Goal: Task Accomplishment & Management: Use online tool/utility

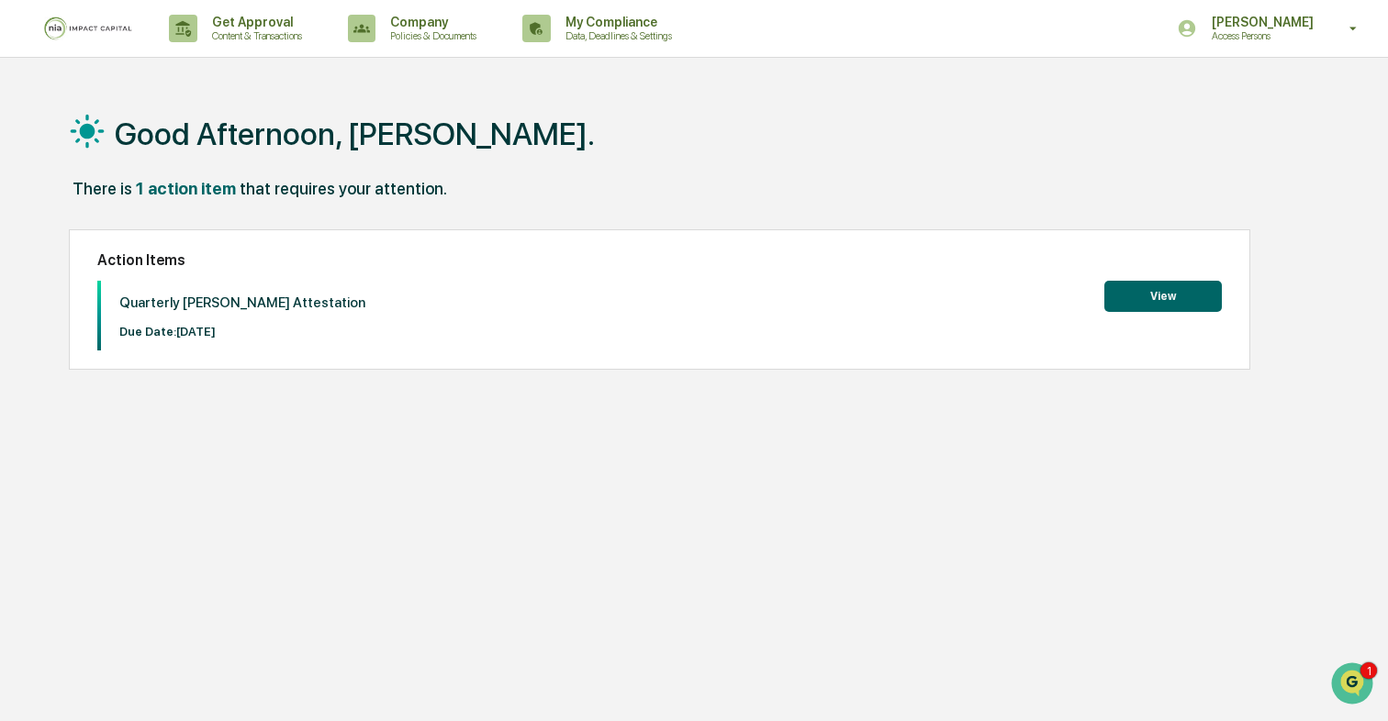
click at [1144, 303] on button "View" at bounding box center [1162, 296] width 117 height 31
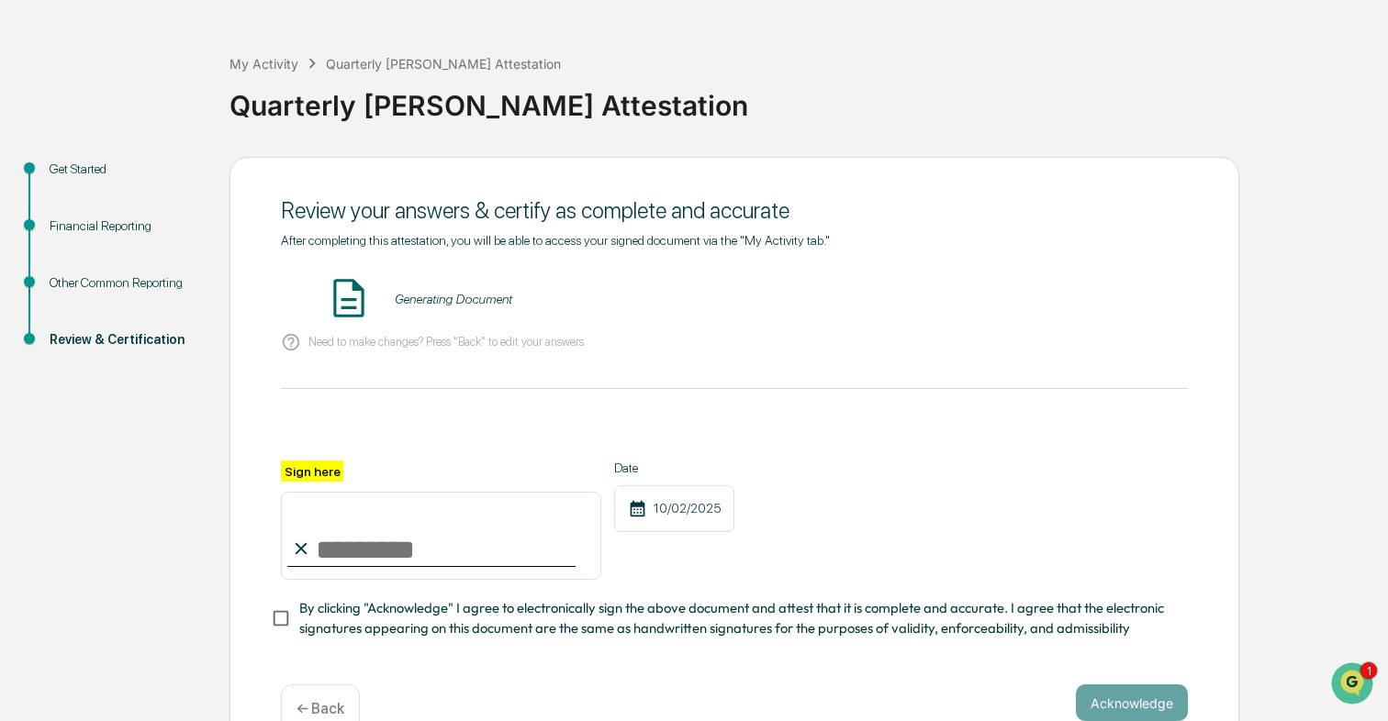
scroll to position [104, 0]
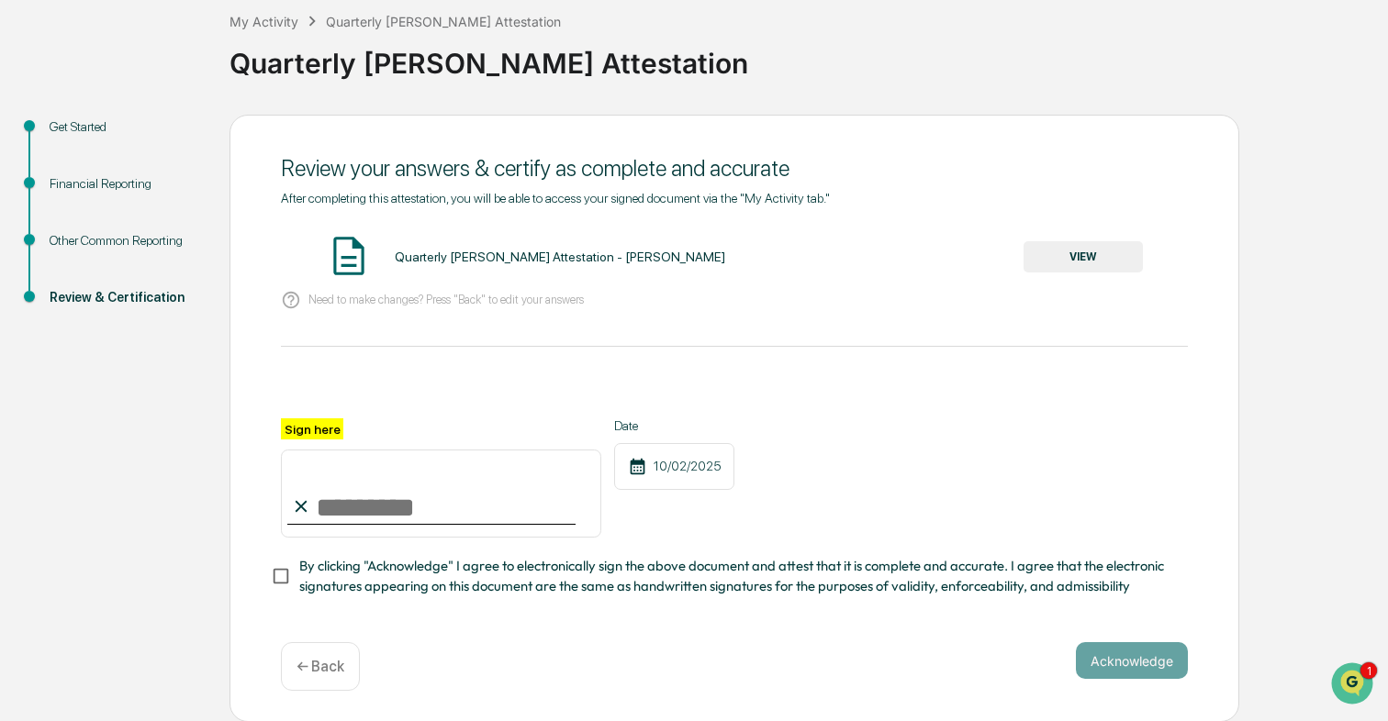
click at [344, 667] on p "← Back" at bounding box center [320, 666] width 48 height 17
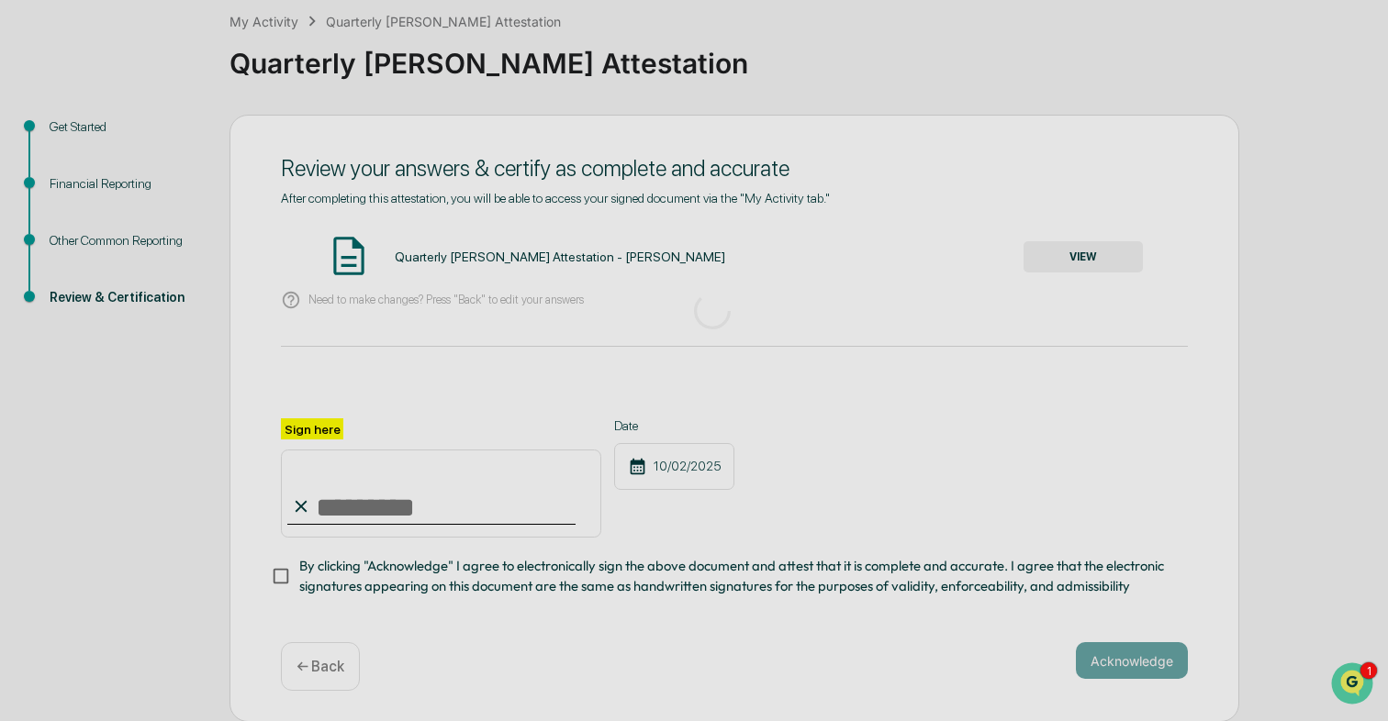
scroll to position [76, 0]
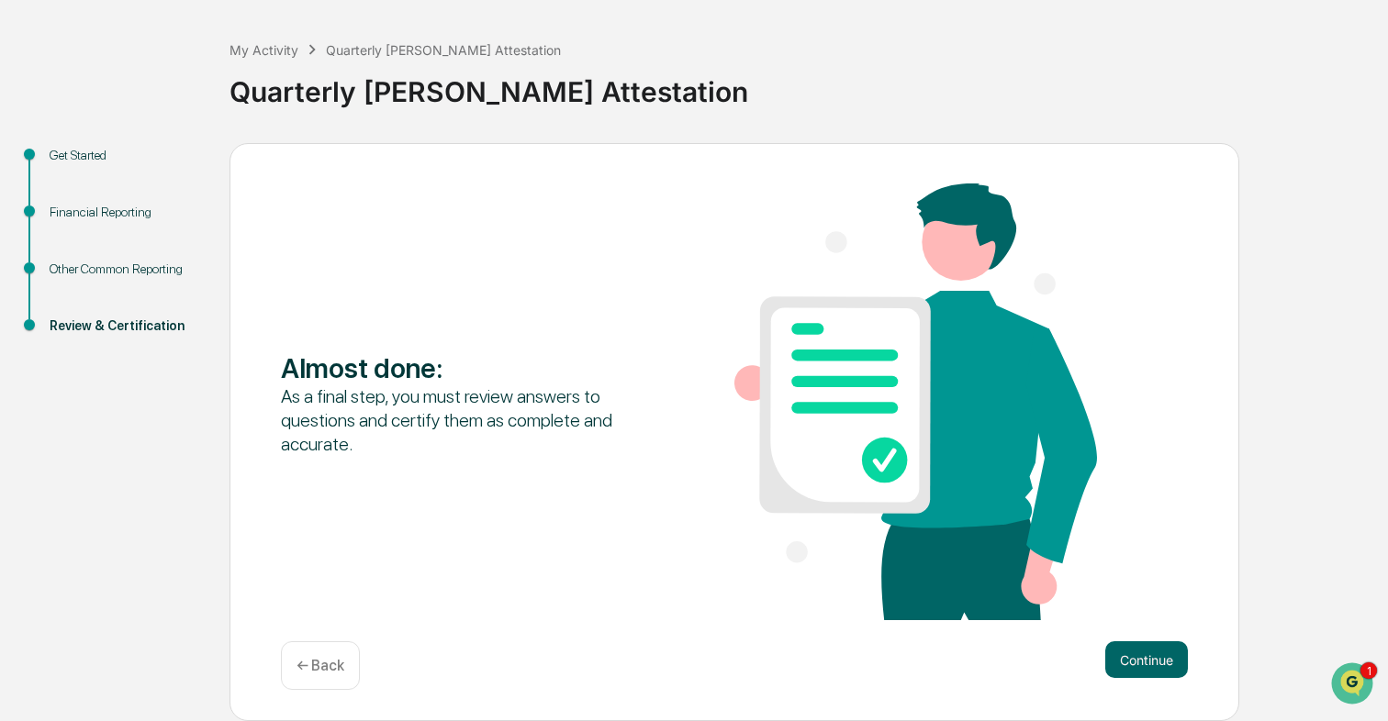
click at [340, 665] on p "← Back" at bounding box center [320, 665] width 48 height 17
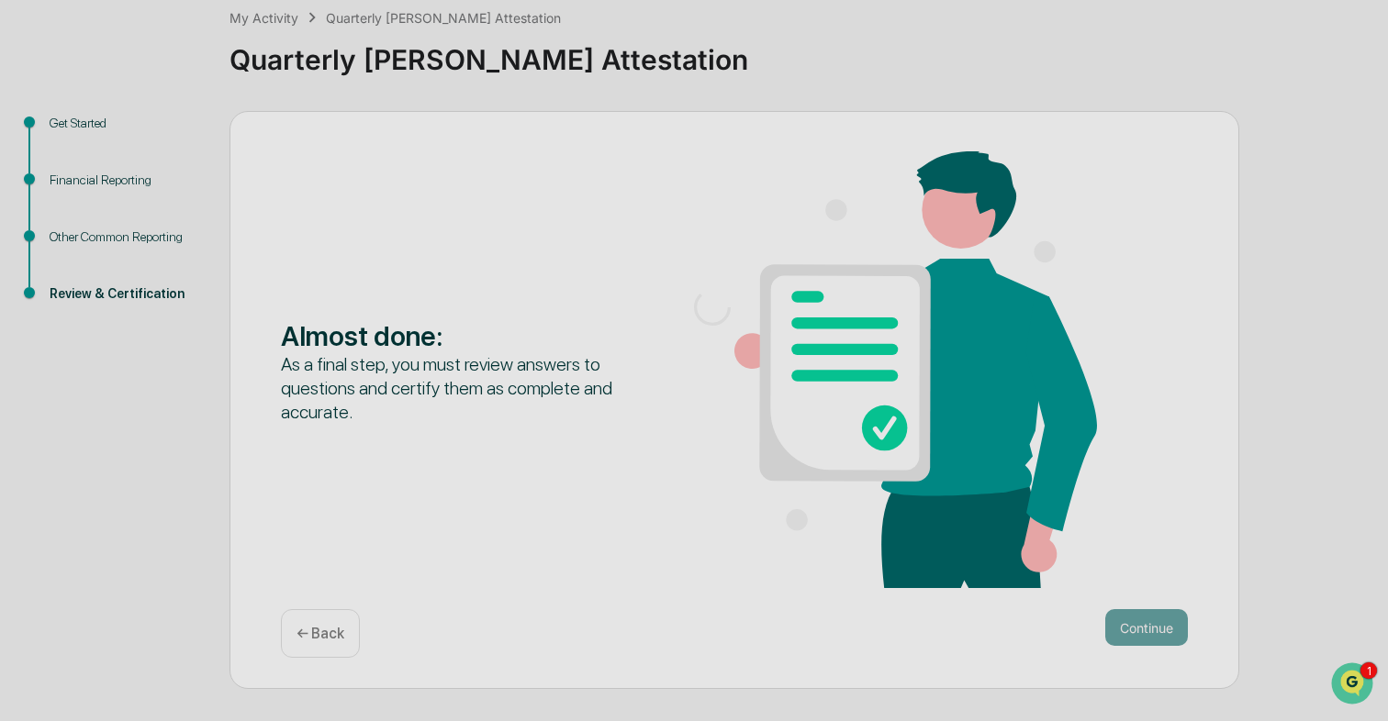
scroll to position [18, 0]
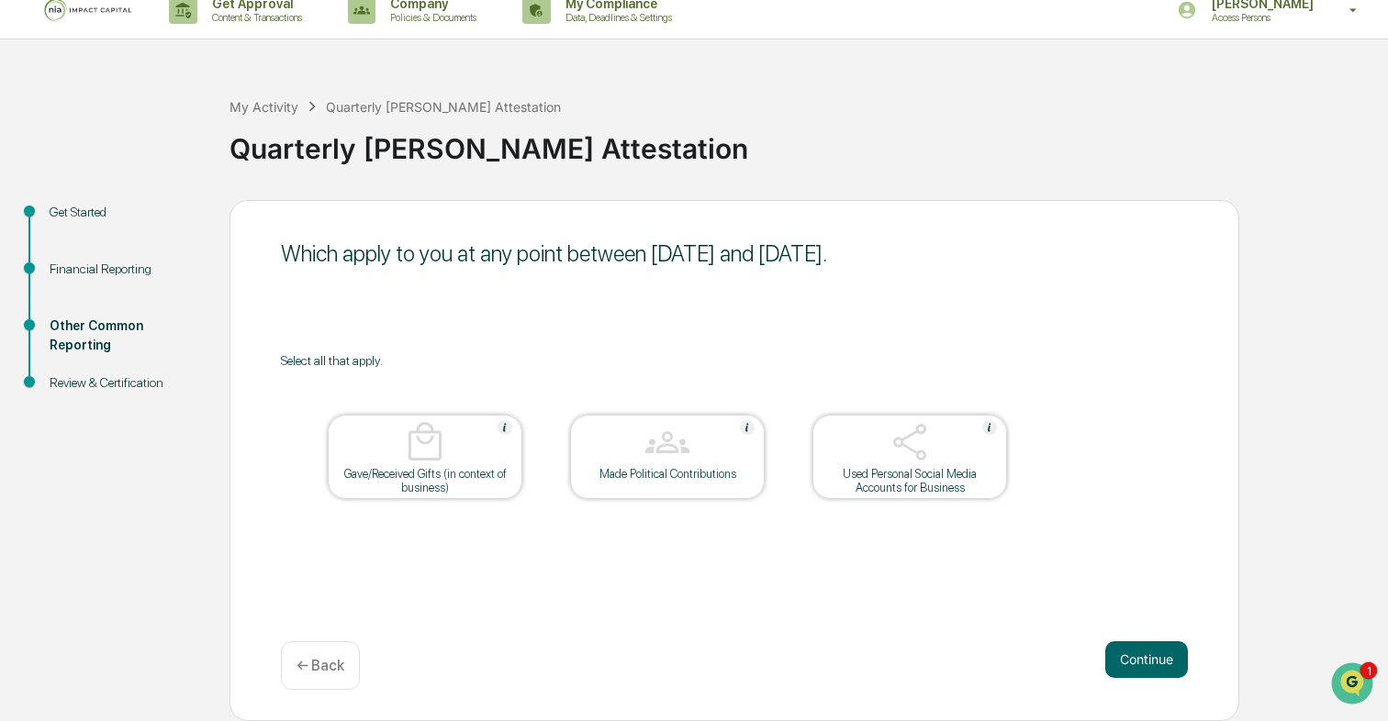
click at [342, 653] on div "← Back" at bounding box center [320, 666] width 79 height 49
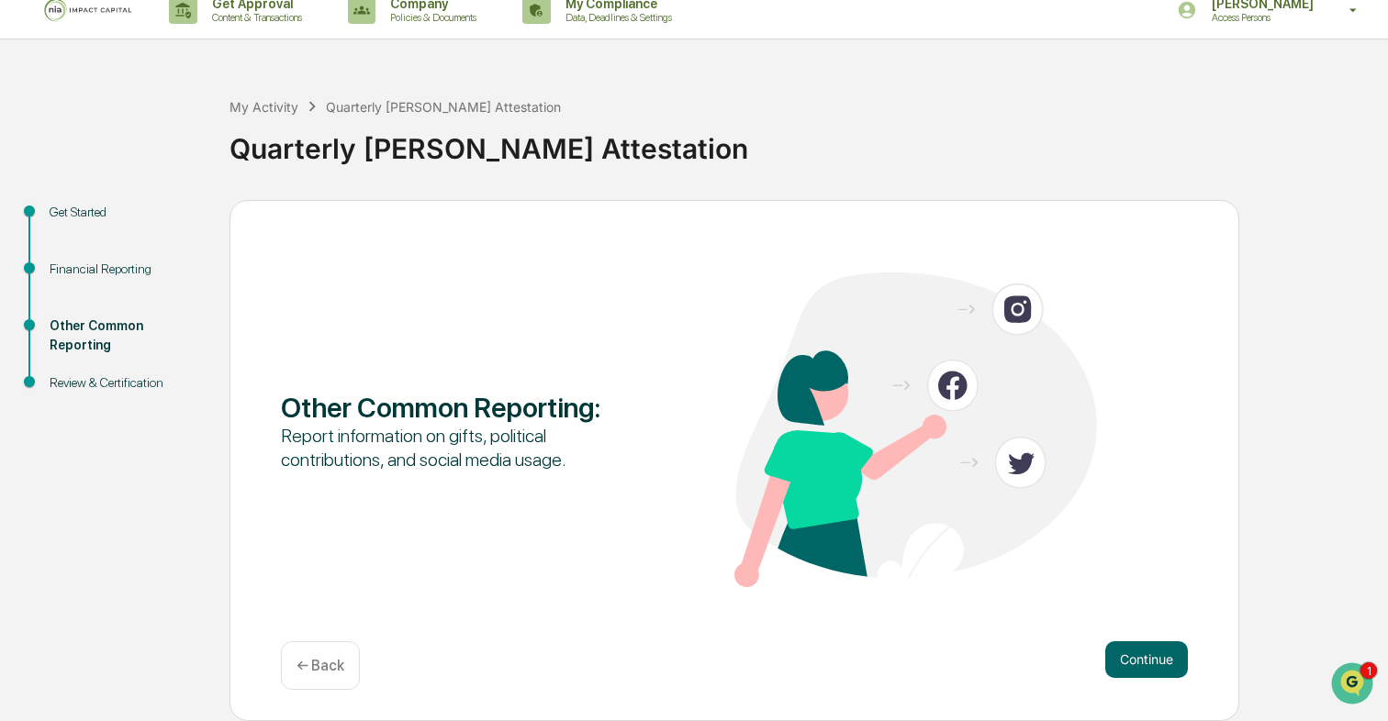
click at [332, 655] on div "← Back" at bounding box center [320, 666] width 79 height 49
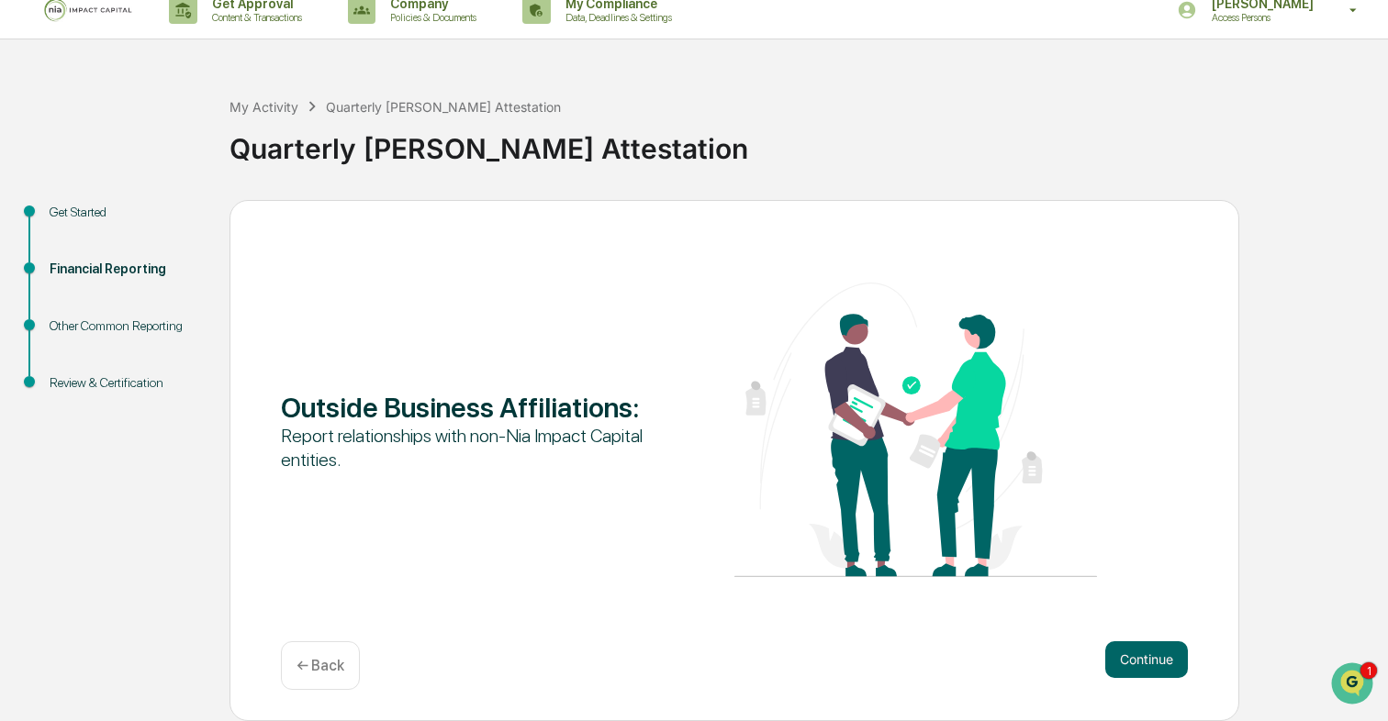
click at [334, 669] on p "← Back" at bounding box center [320, 665] width 48 height 17
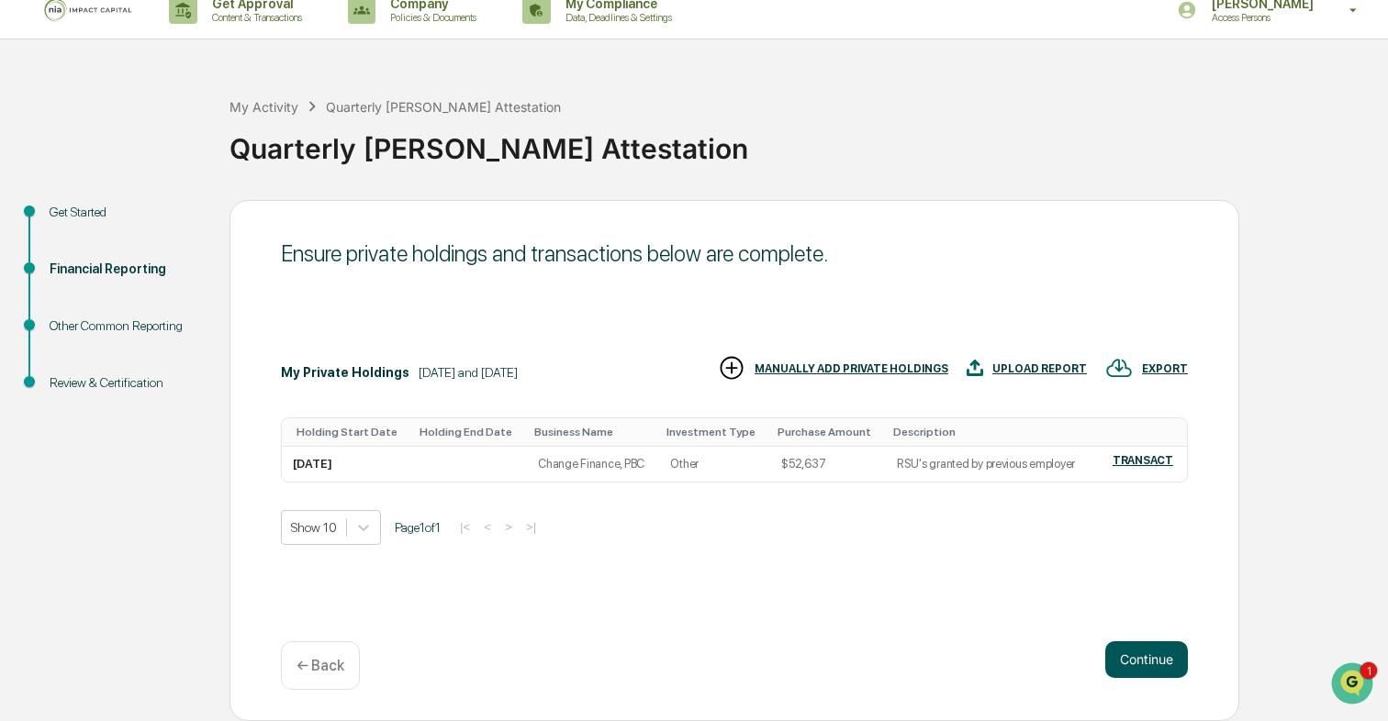
click at [1179, 656] on button "Continue" at bounding box center [1146, 660] width 83 height 37
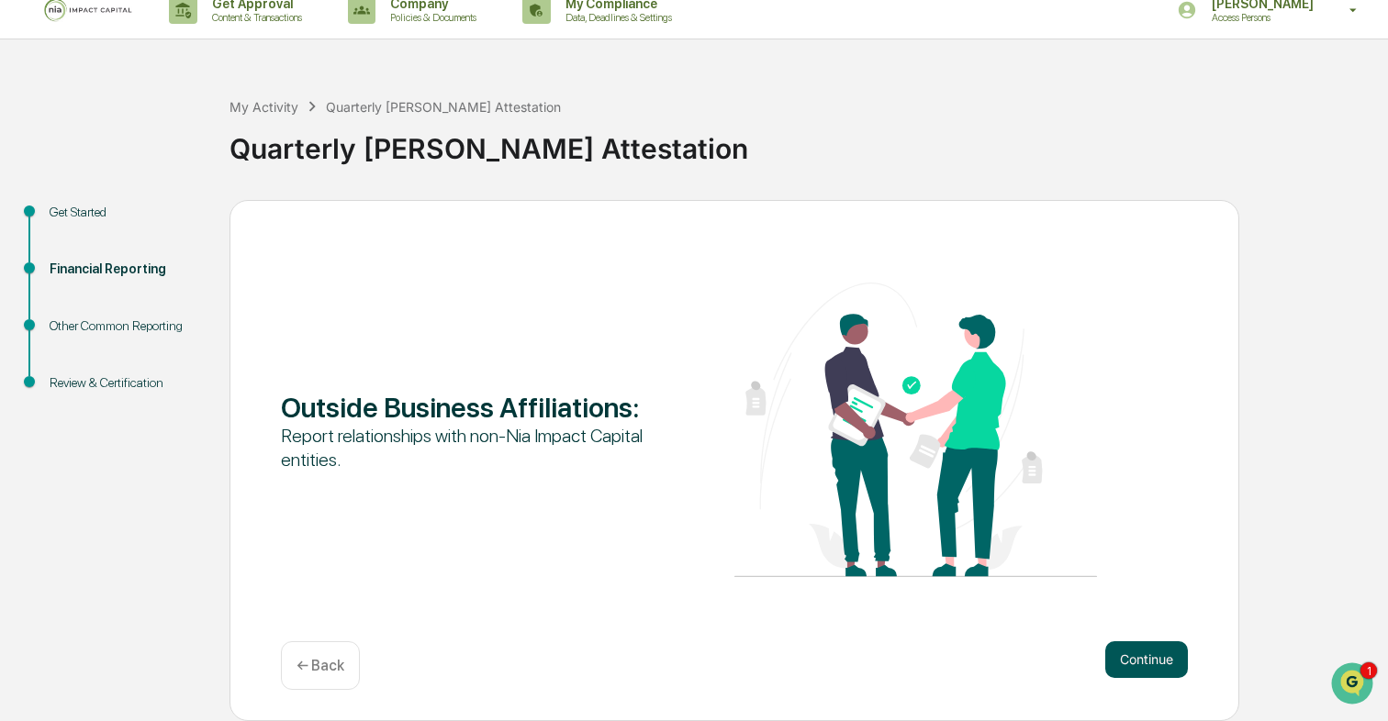
click at [1176, 658] on button "Continue" at bounding box center [1146, 660] width 83 height 37
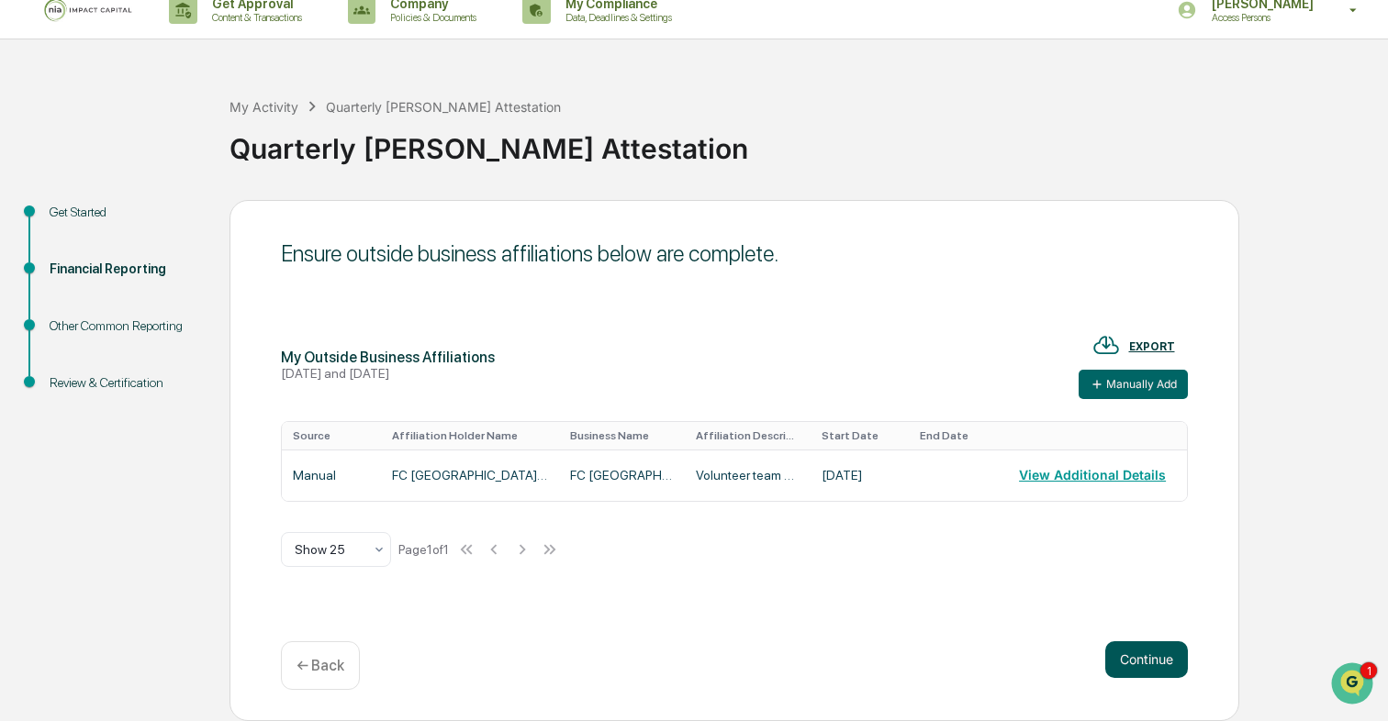
click at [1152, 646] on button "Continue" at bounding box center [1146, 660] width 83 height 37
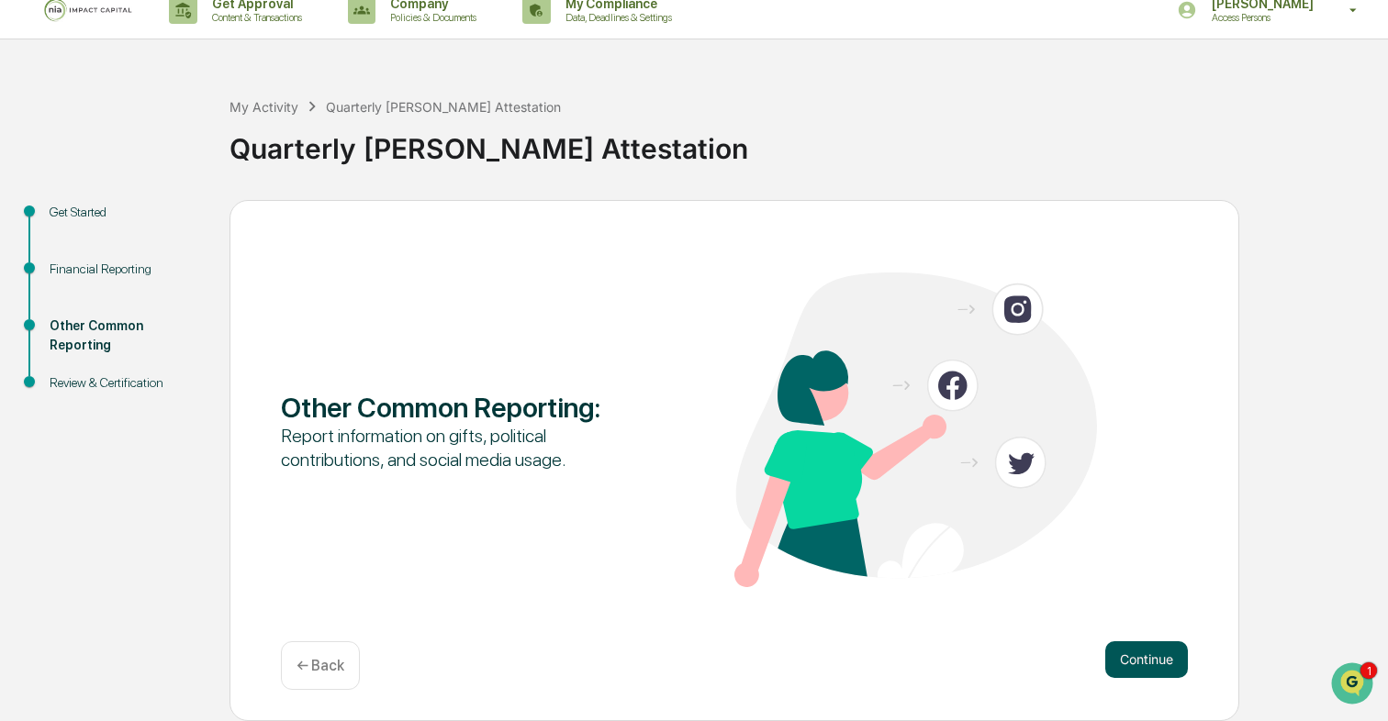
click at [1151, 655] on button "Continue" at bounding box center [1146, 660] width 83 height 37
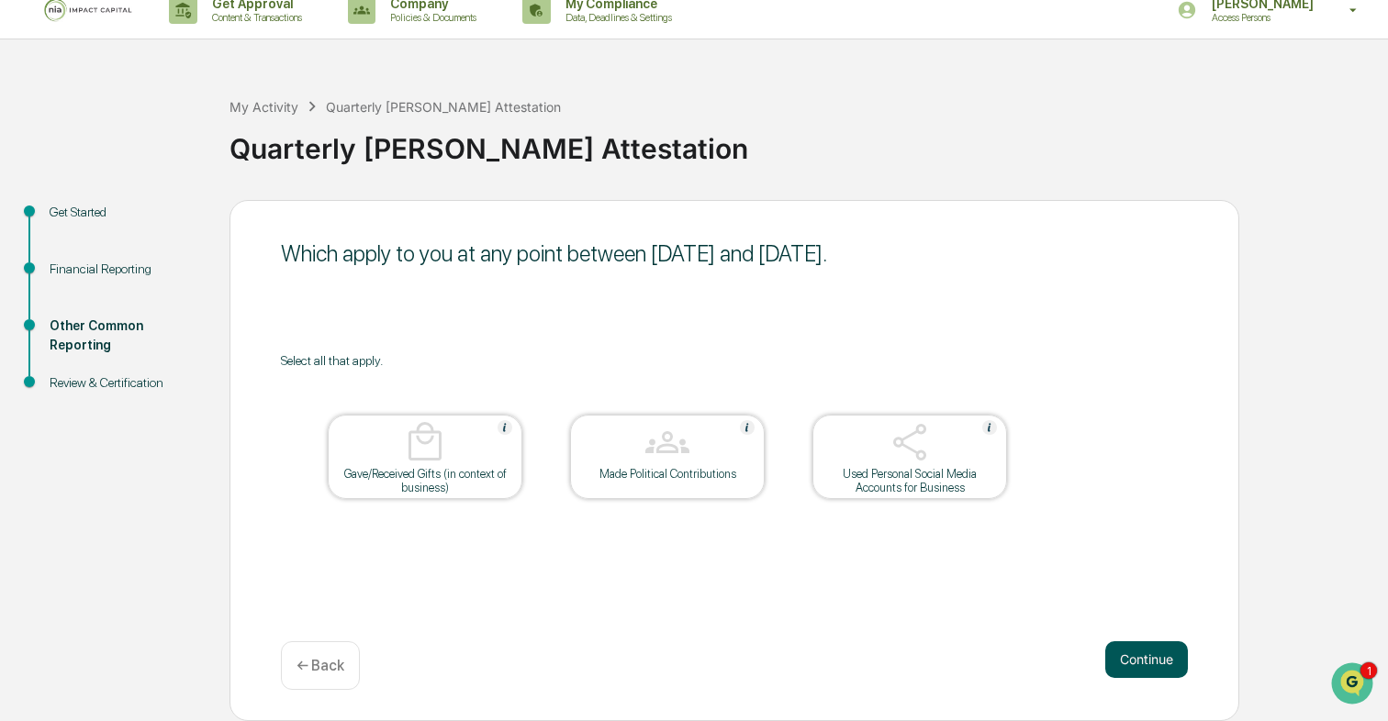
click at [1186, 669] on button "Continue" at bounding box center [1146, 660] width 83 height 37
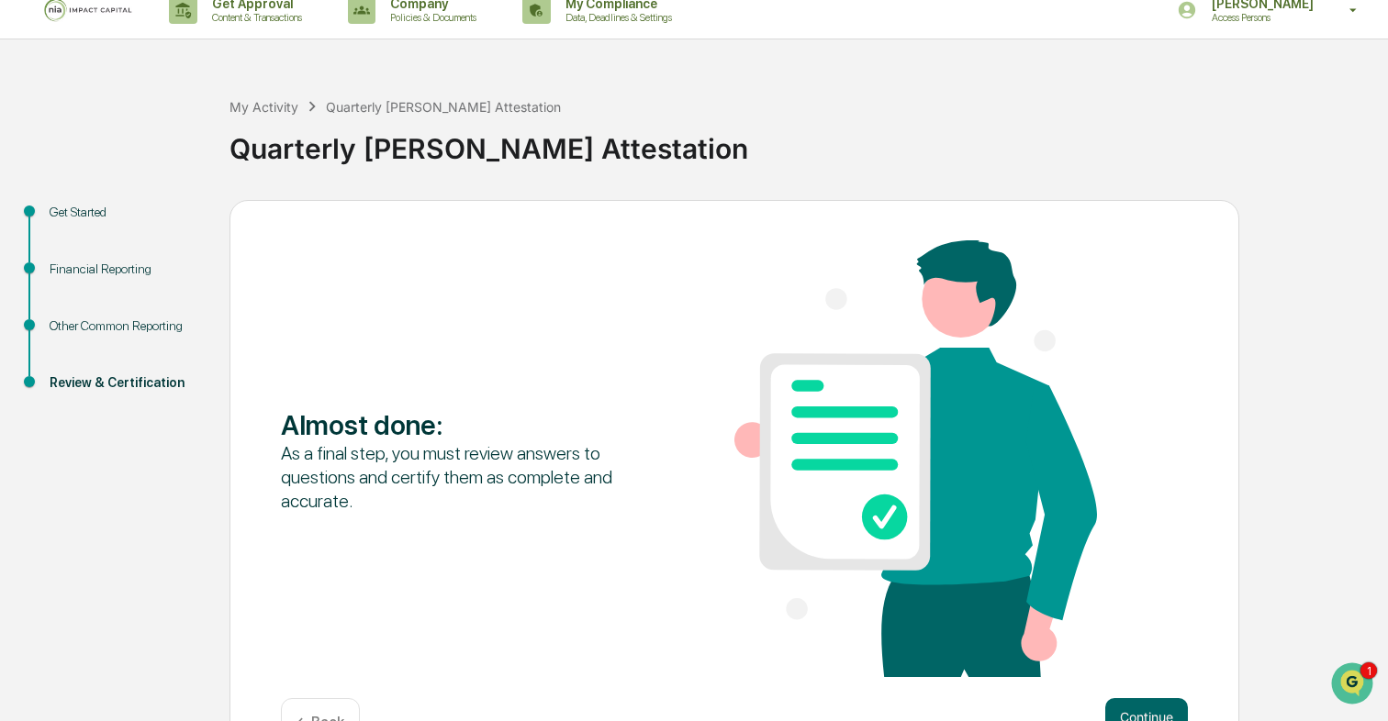
scroll to position [76, 0]
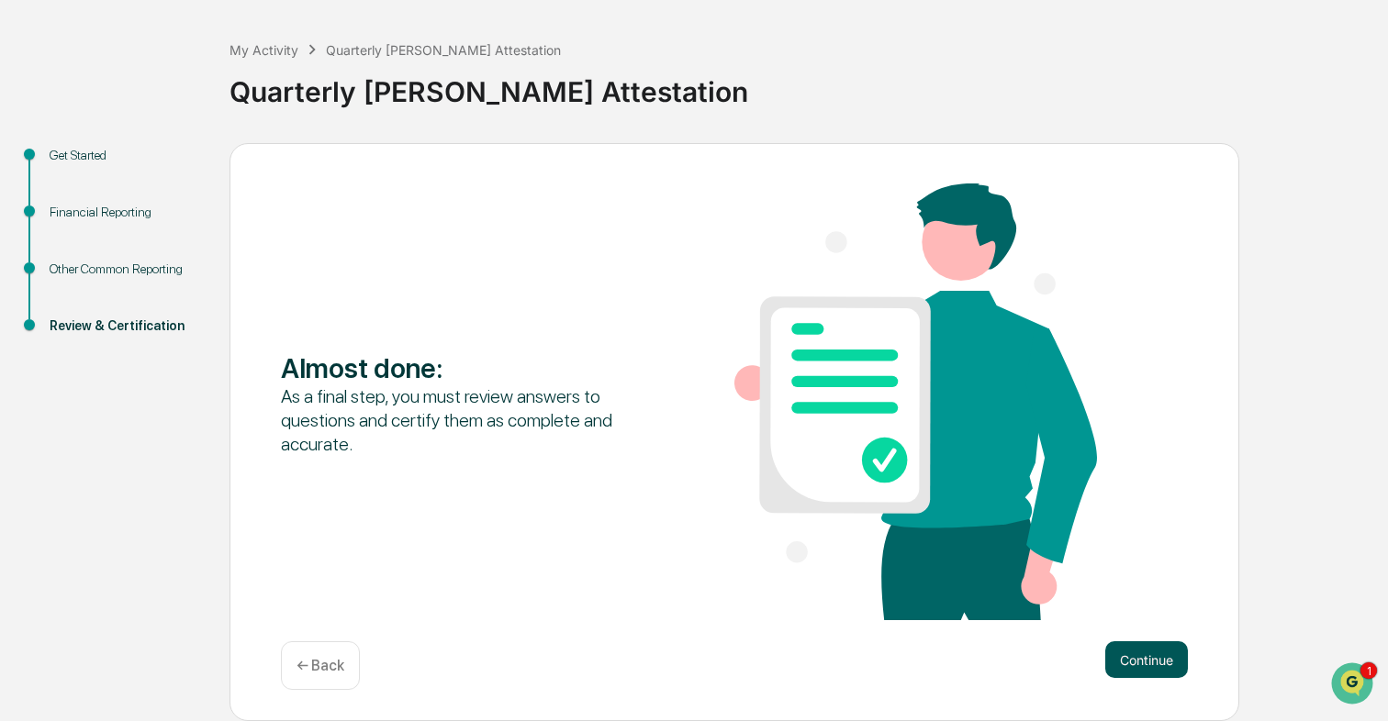
click at [1136, 654] on button "Continue" at bounding box center [1146, 660] width 83 height 37
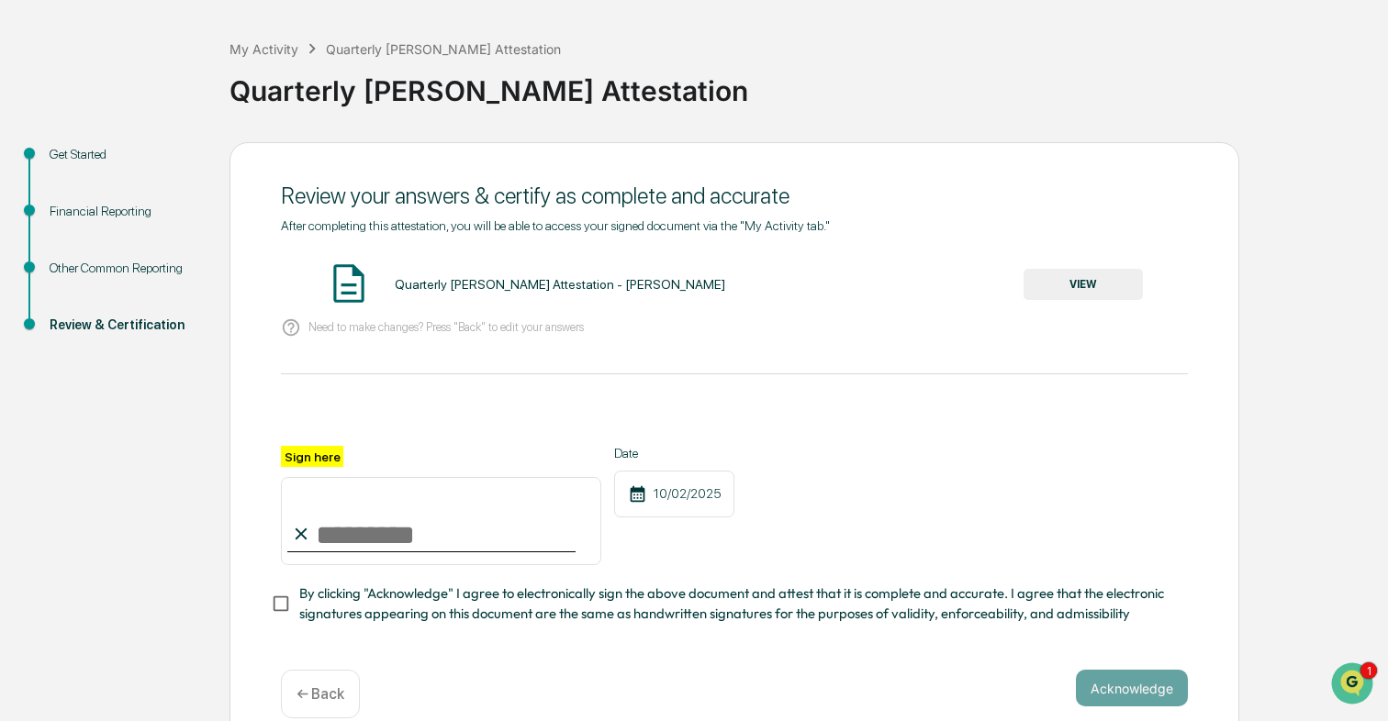
click at [466, 542] on input "Sign here" at bounding box center [441, 521] width 320 height 88
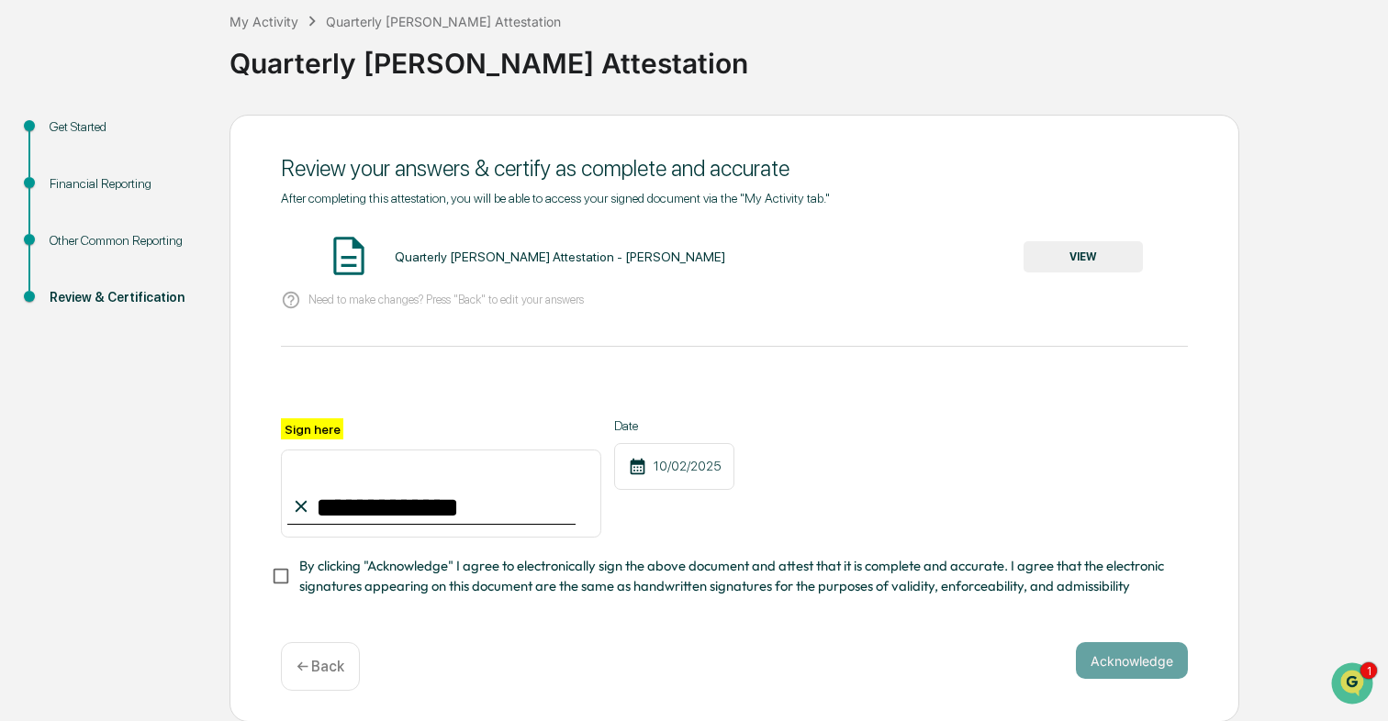
type input "**********"
click at [722, 469] on div "10/02/2025" at bounding box center [674, 466] width 120 height 47
click at [686, 465] on div "10/02/2025" at bounding box center [674, 466] width 120 height 47
click at [1107, 656] on button "Acknowledge" at bounding box center [1132, 660] width 112 height 37
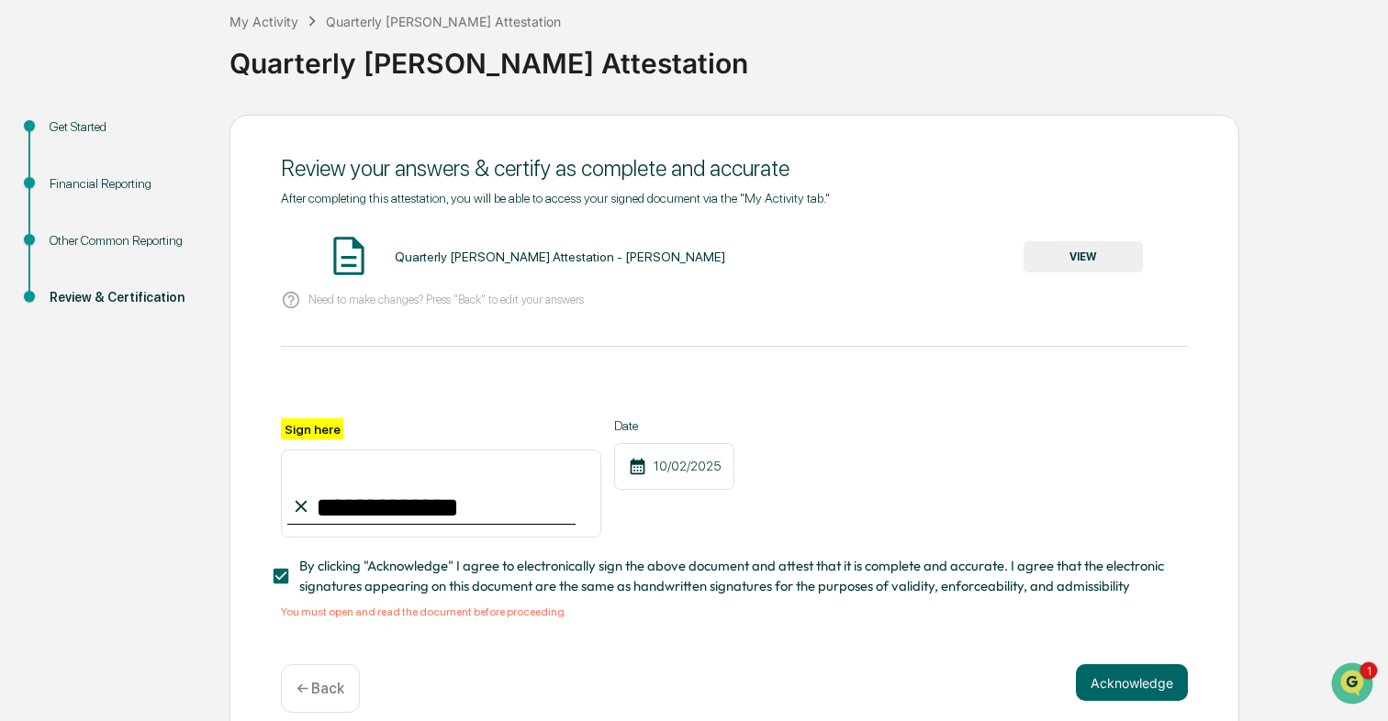
scroll to position [126, 0]
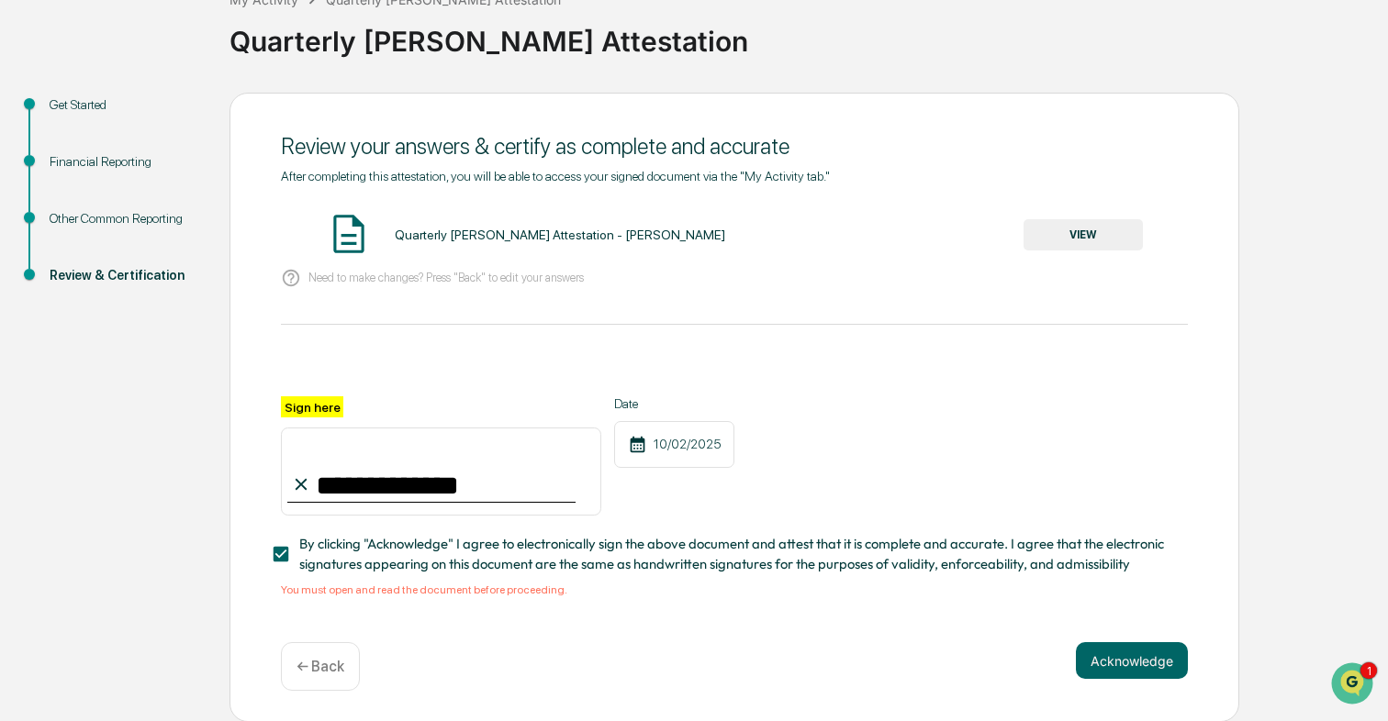
click at [1104, 233] on button "VIEW" at bounding box center [1082, 234] width 119 height 31
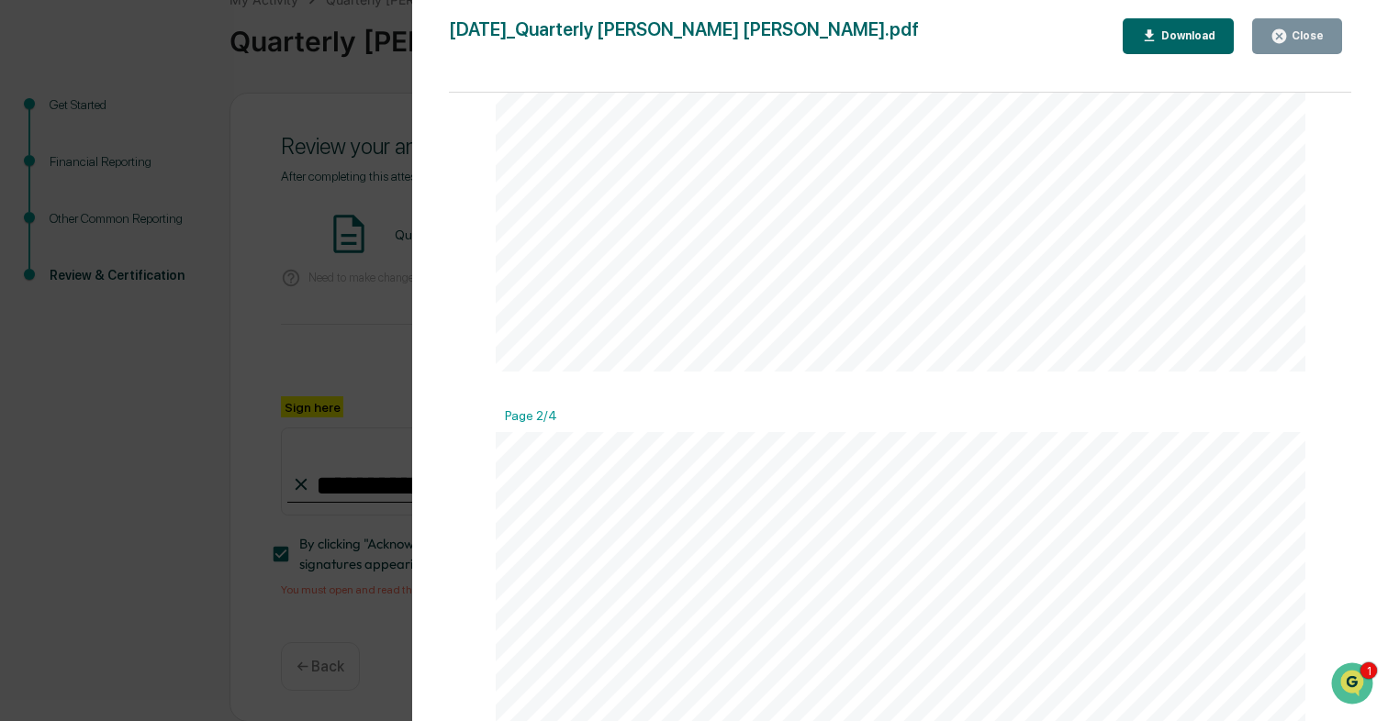
scroll to position [879, 0]
click at [1313, 51] on button "Close" at bounding box center [1297, 36] width 90 height 36
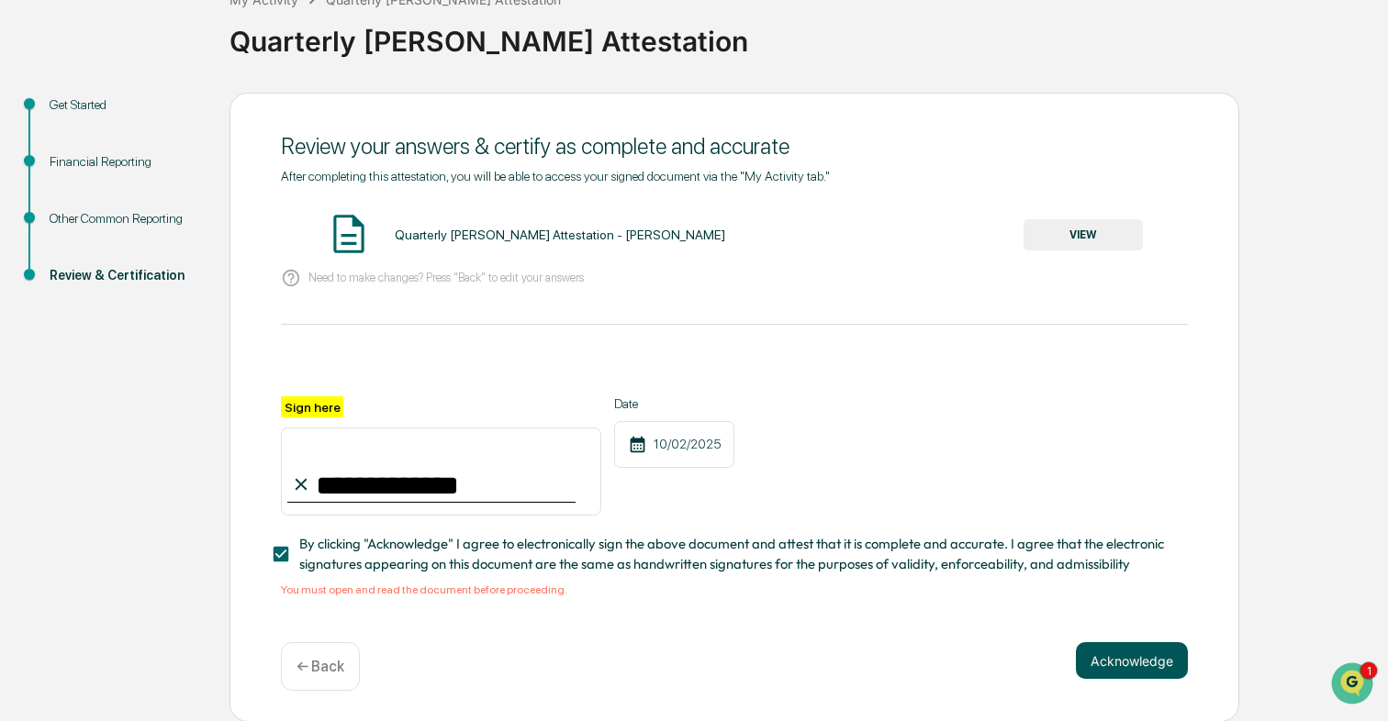
click at [1103, 659] on button "Acknowledge" at bounding box center [1132, 660] width 112 height 37
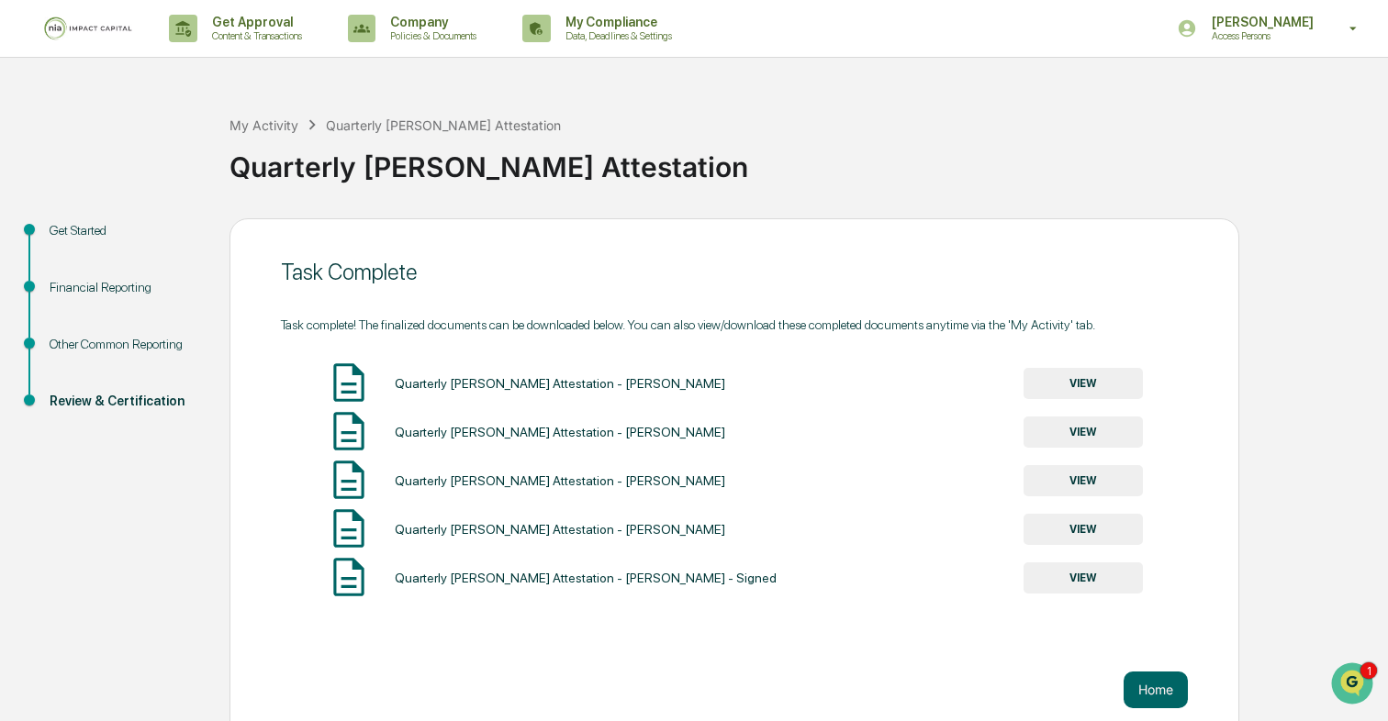
scroll to position [18, 0]
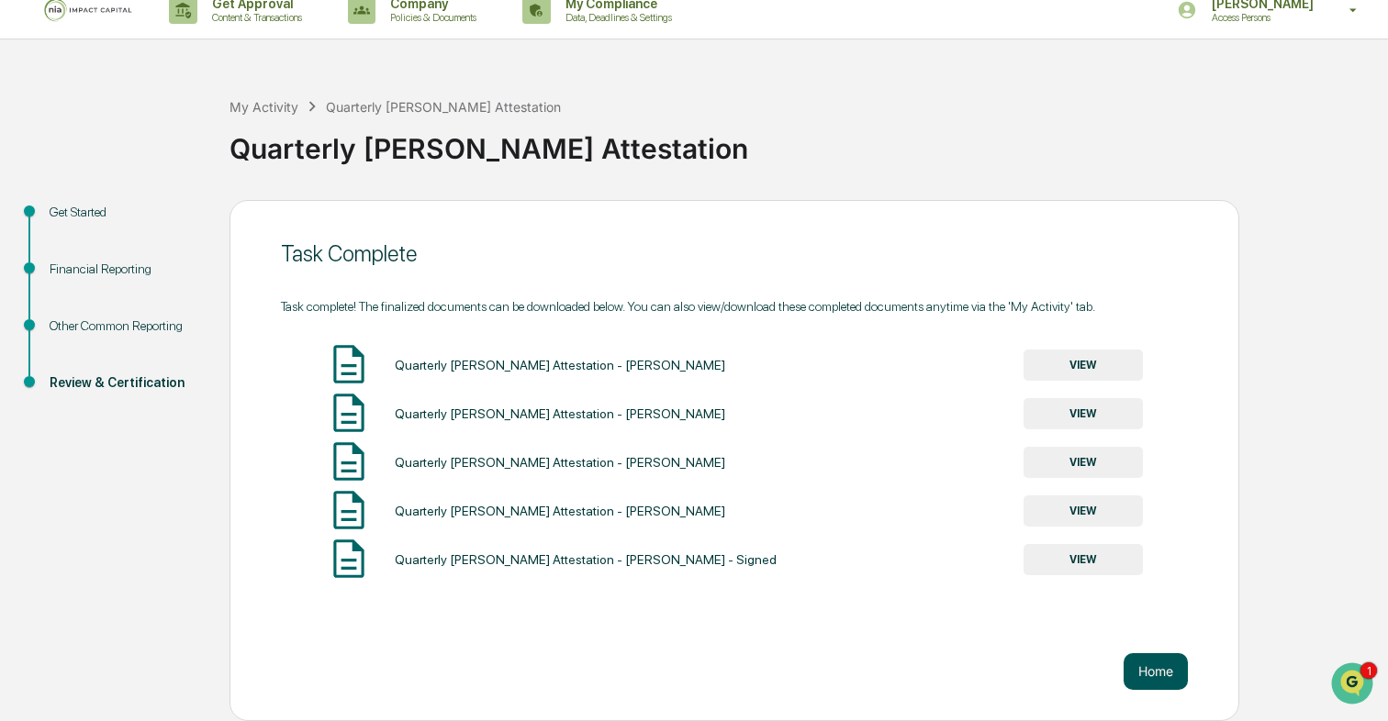
click at [1135, 660] on button "Home" at bounding box center [1155, 671] width 64 height 37
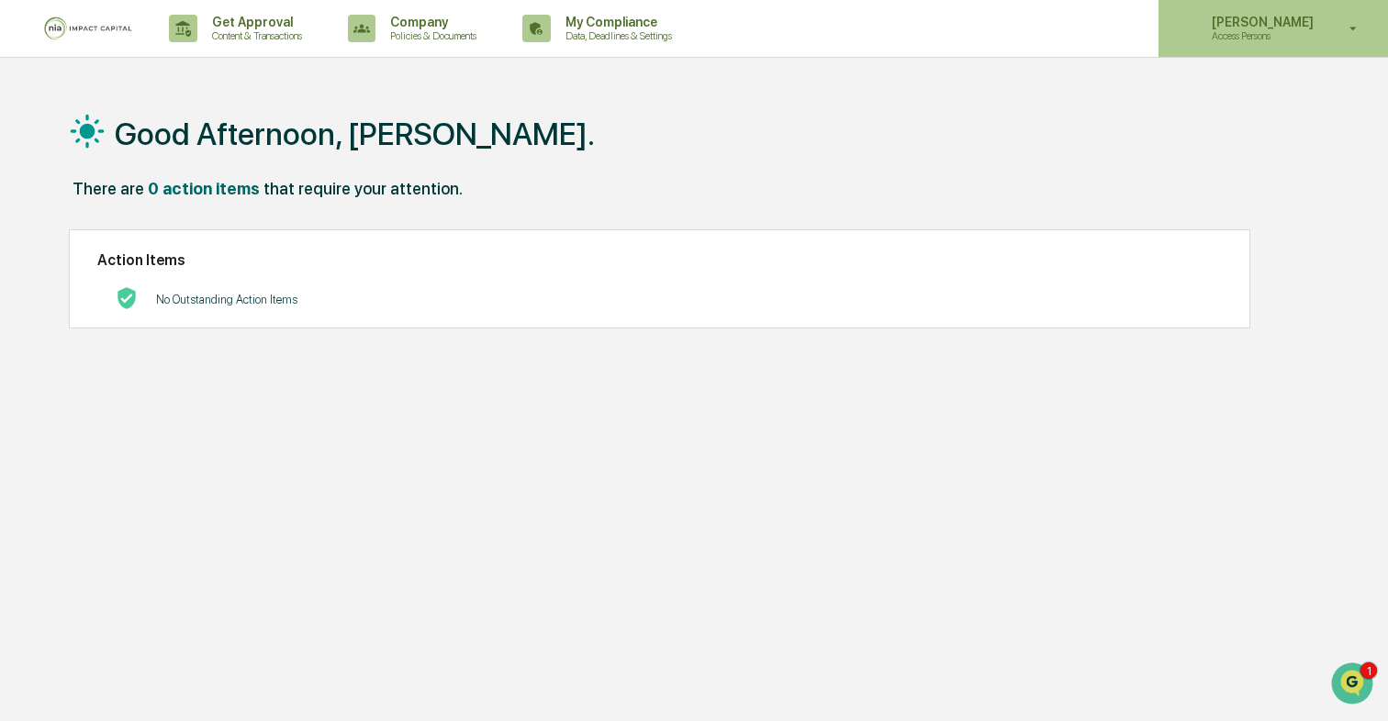
click at [1257, 40] on p "Access Persons" at bounding box center [1260, 35] width 126 height 13
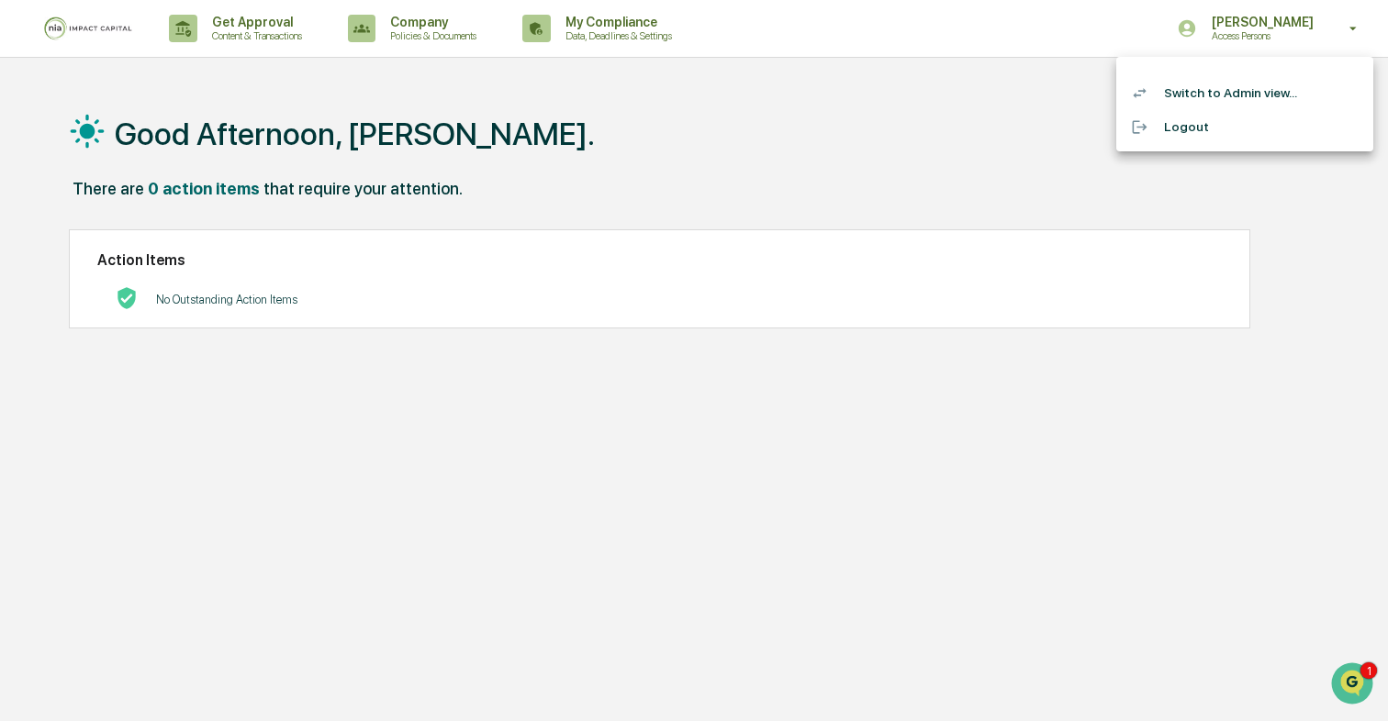
click at [1237, 98] on li "Switch to Admin view..." at bounding box center [1244, 93] width 257 height 34
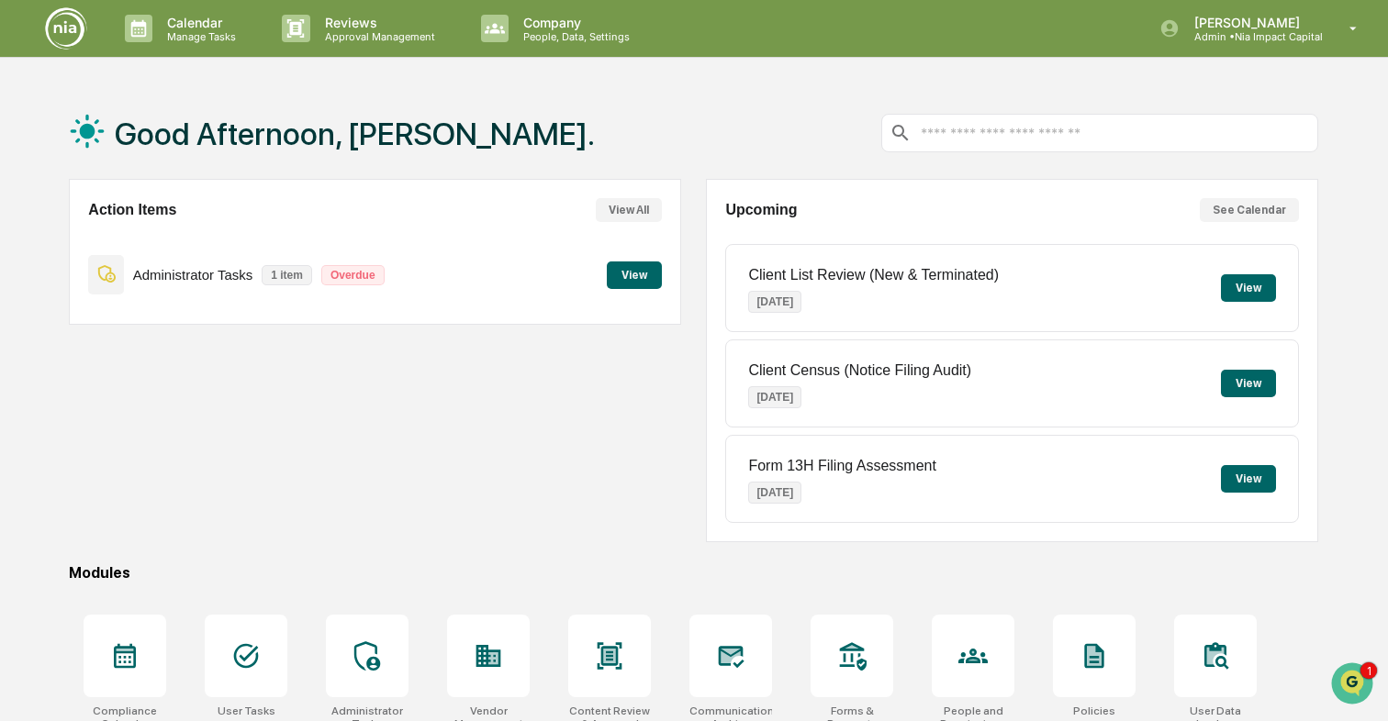
click at [624, 268] on button "View" at bounding box center [634, 276] width 55 height 28
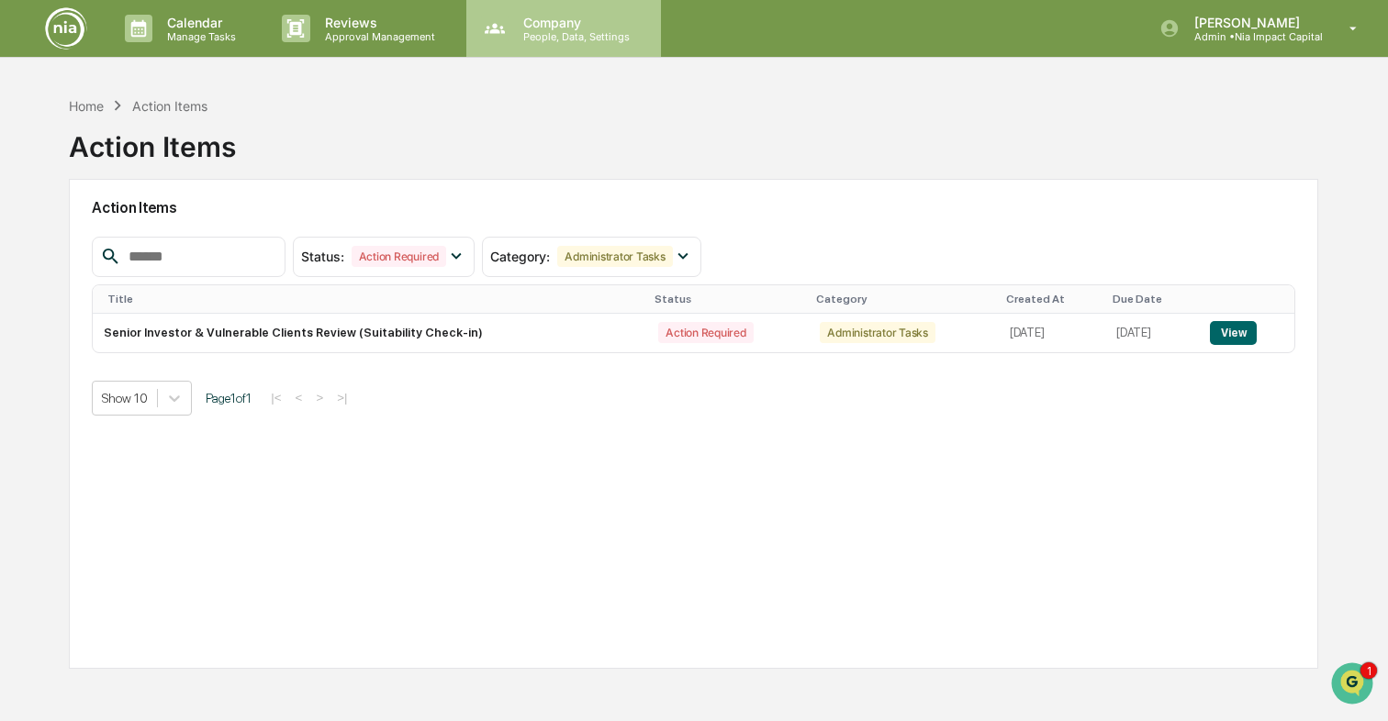
click at [543, 35] on p "People, Data, Settings" at bounding box center [573, 36] width 130 height 13
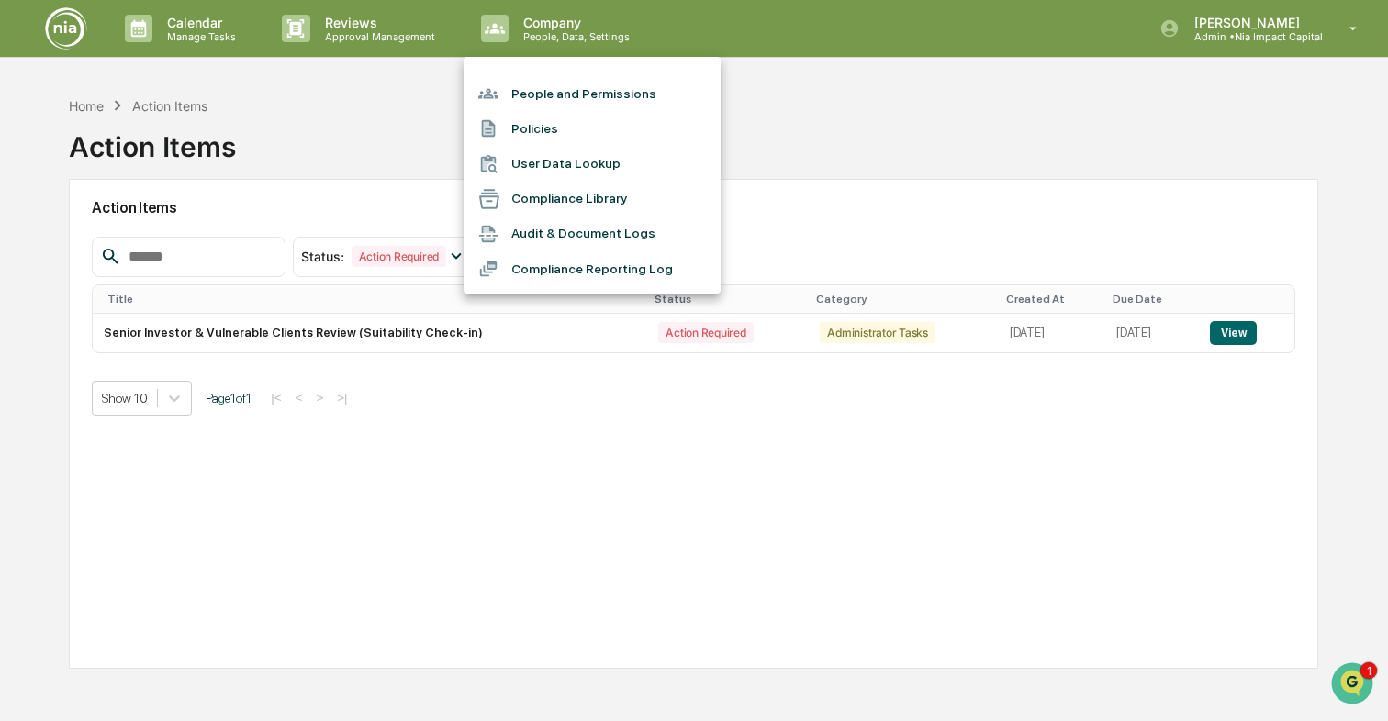
click at [370, 28] on div at bounding box center [694, 360] width 1388 height 721
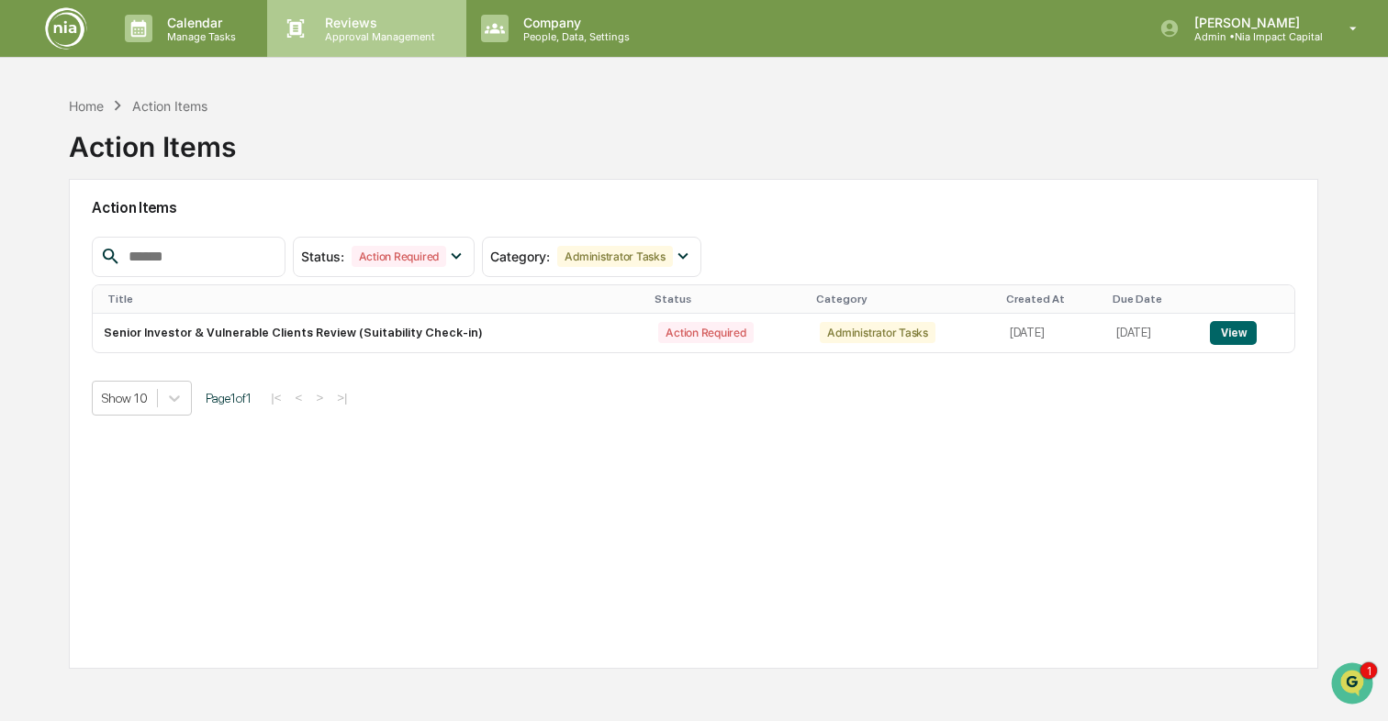
click at [349, 28] on p "Reviews" at bounding box center [377, 23] width 134 height 16
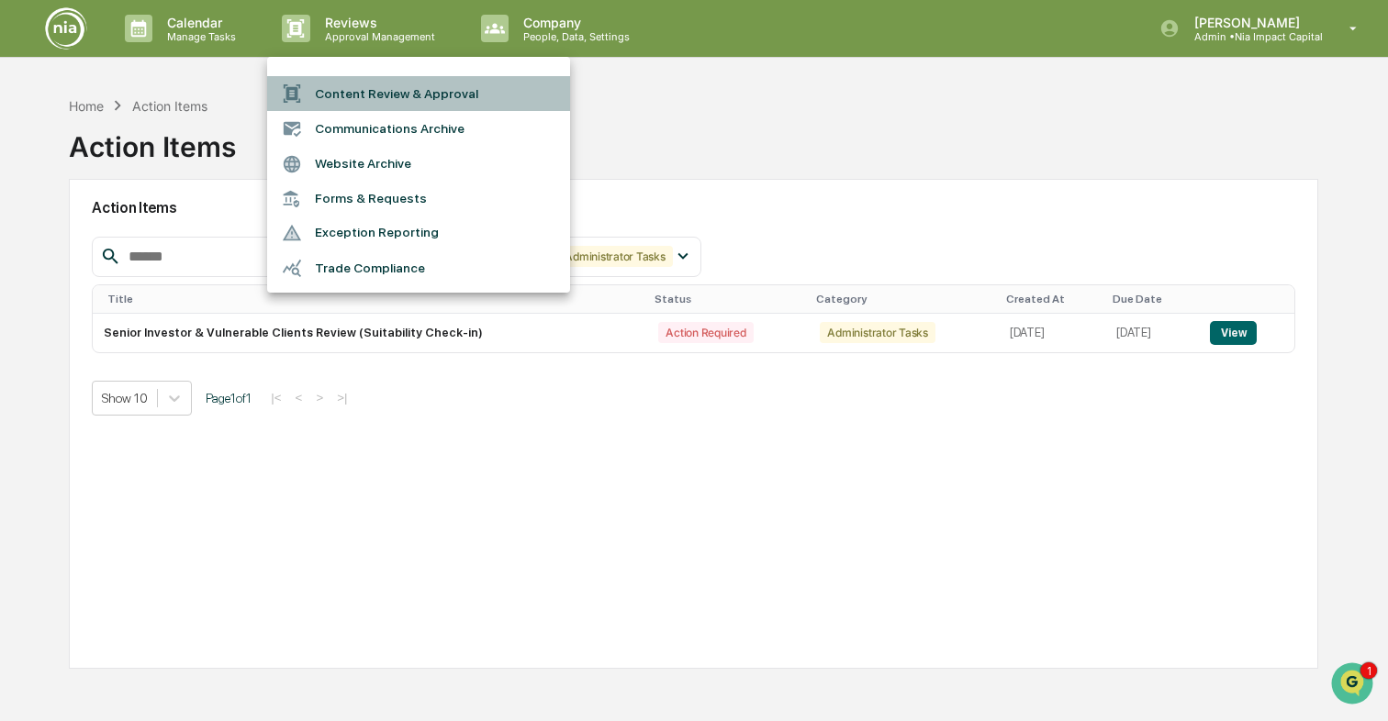
click at [361, 84] on li "Content Review & Approval" at bounding box center [418, 93] width 303 height 35
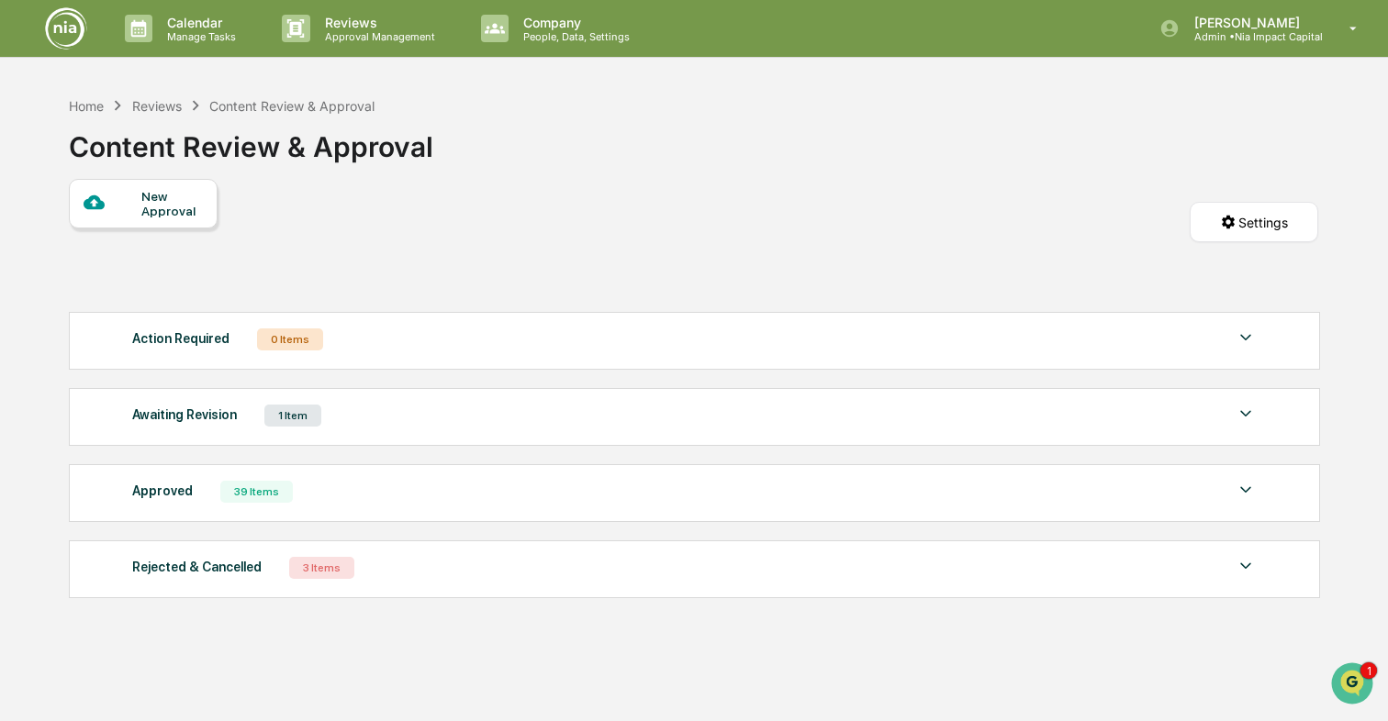
click at [545, 417] on div "Awaiting Revision 1 Item" at bounding box center [694, 416] width 1124 height 26
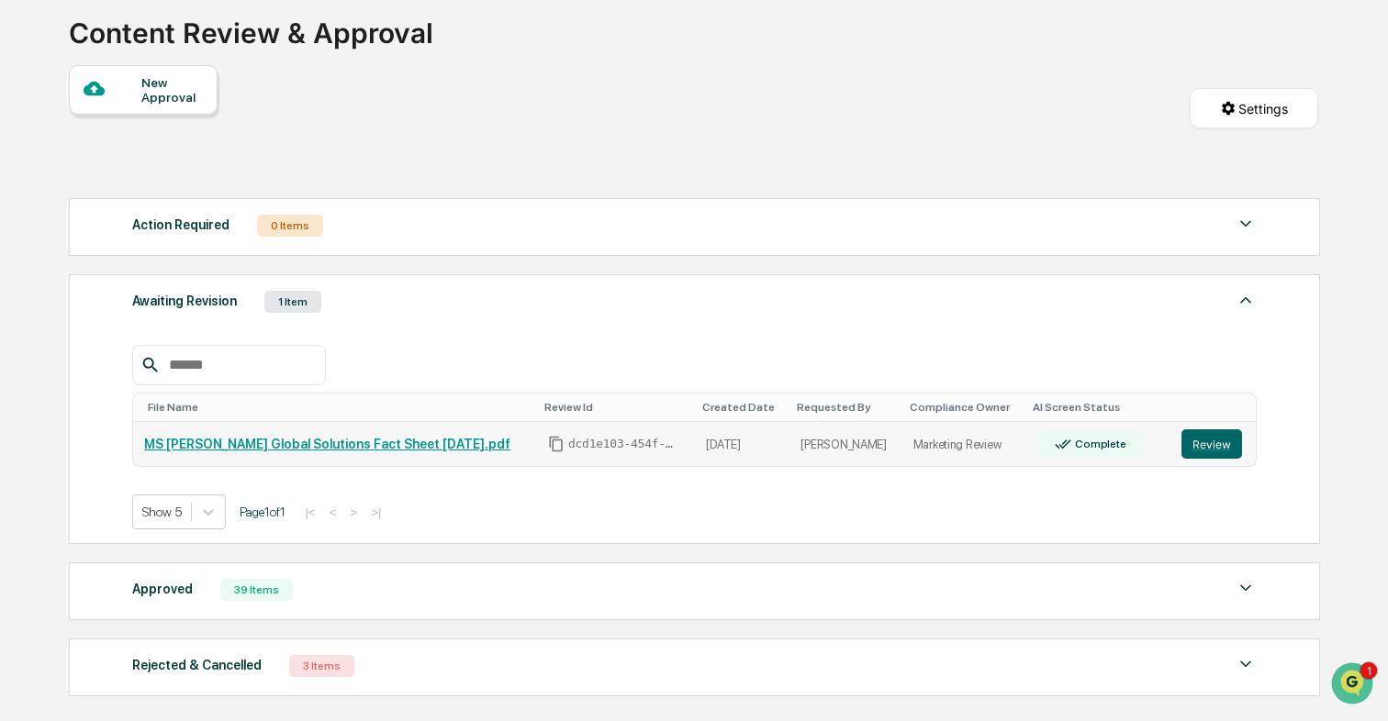
scroll to position [112, 0]
